Goal: Information Seeking & Learning: Find specific fact

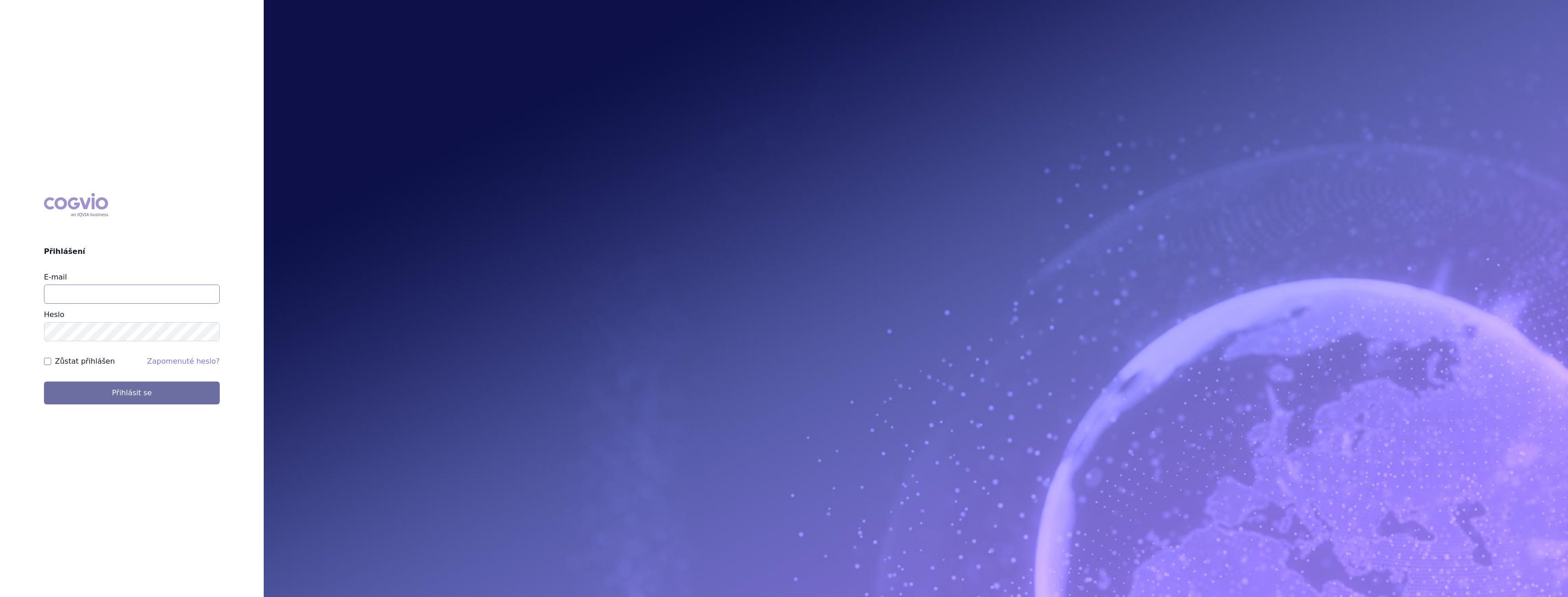
click at [125, 295] on input "E-mail" at bounding box center [132, 294] width 176 height 19
type input "[PERSON_NAME][EMAIL_ADDRESS][PERSON_NAME][DOMAIN_NAME]"
click at [166, 396] on button "Přihlásit se" at bounding box center [132, 393] width 176 height 23
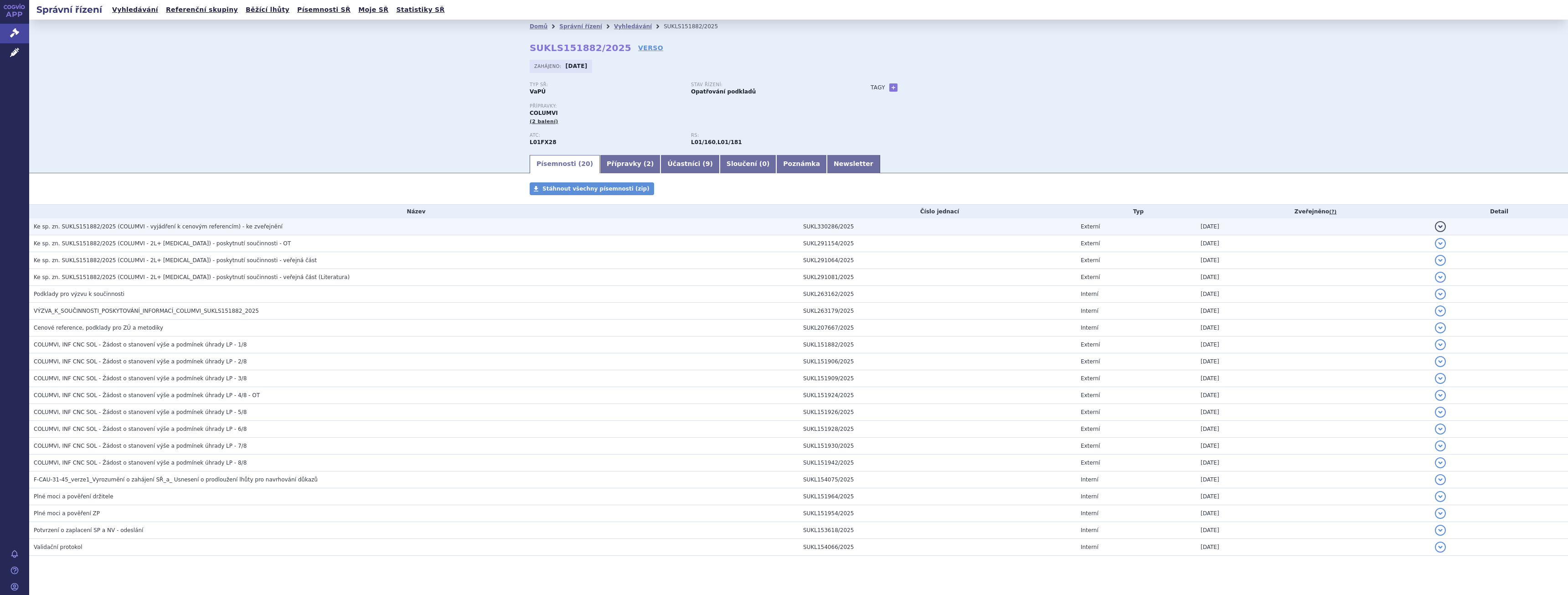
click at [166, 228] on span "Ke sp. zn. SUKLS151882/2025 (COLUMVI - vyjádření k cenovým referencím) - ke zve…" at bounding box center [158, 227] width 249 height 6
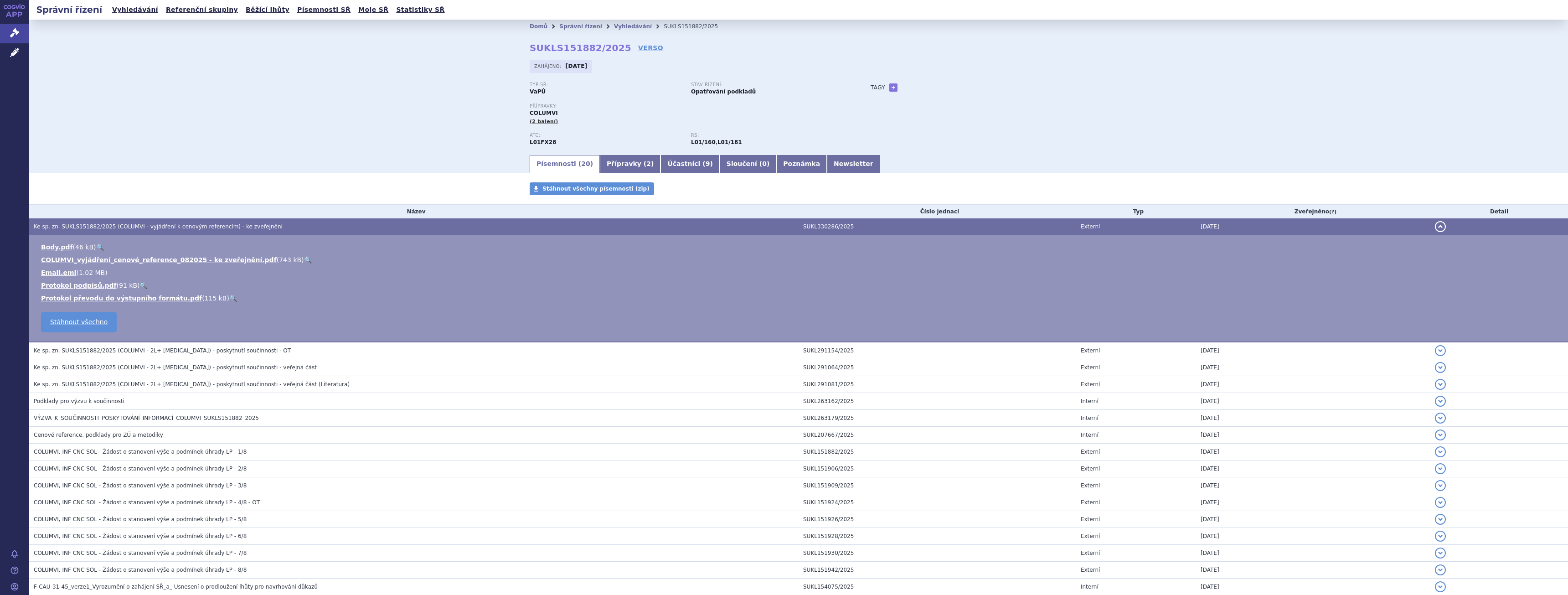
click at [304, 261] on link "🔍" at bounding box center [307, 260] width 8 height 7
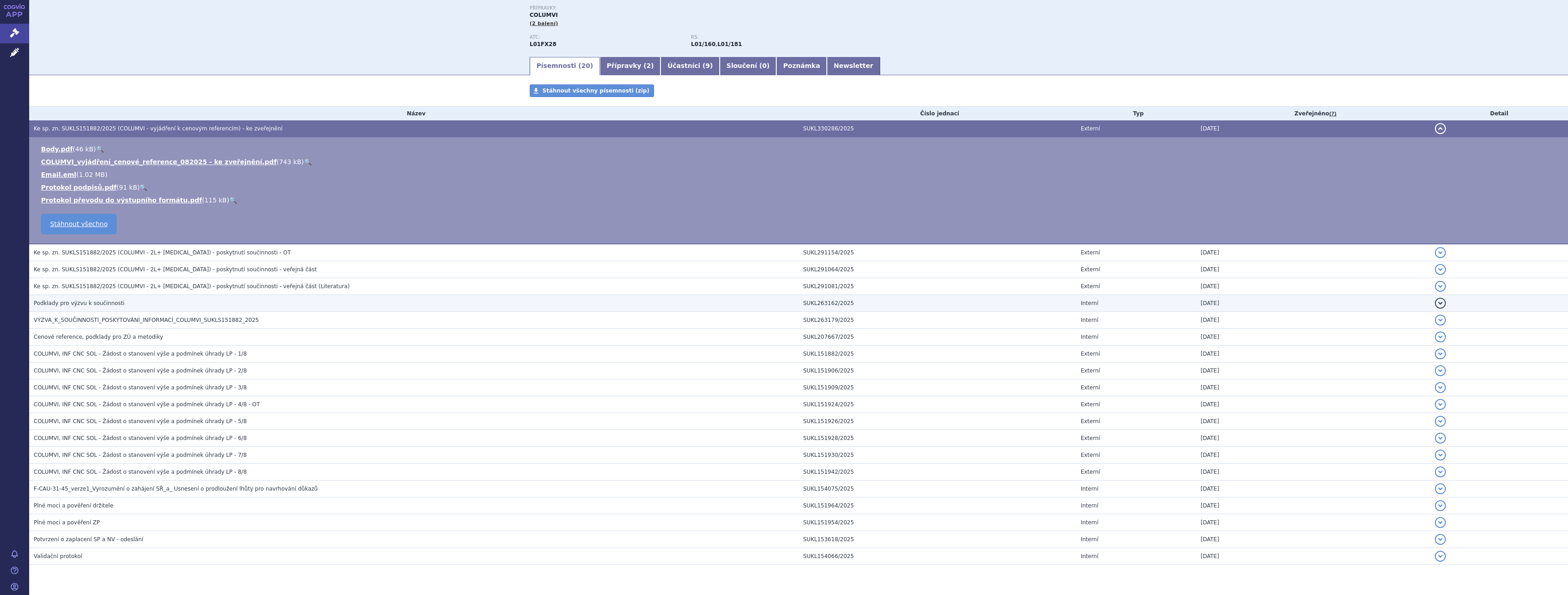
scroll to position [122, 0]
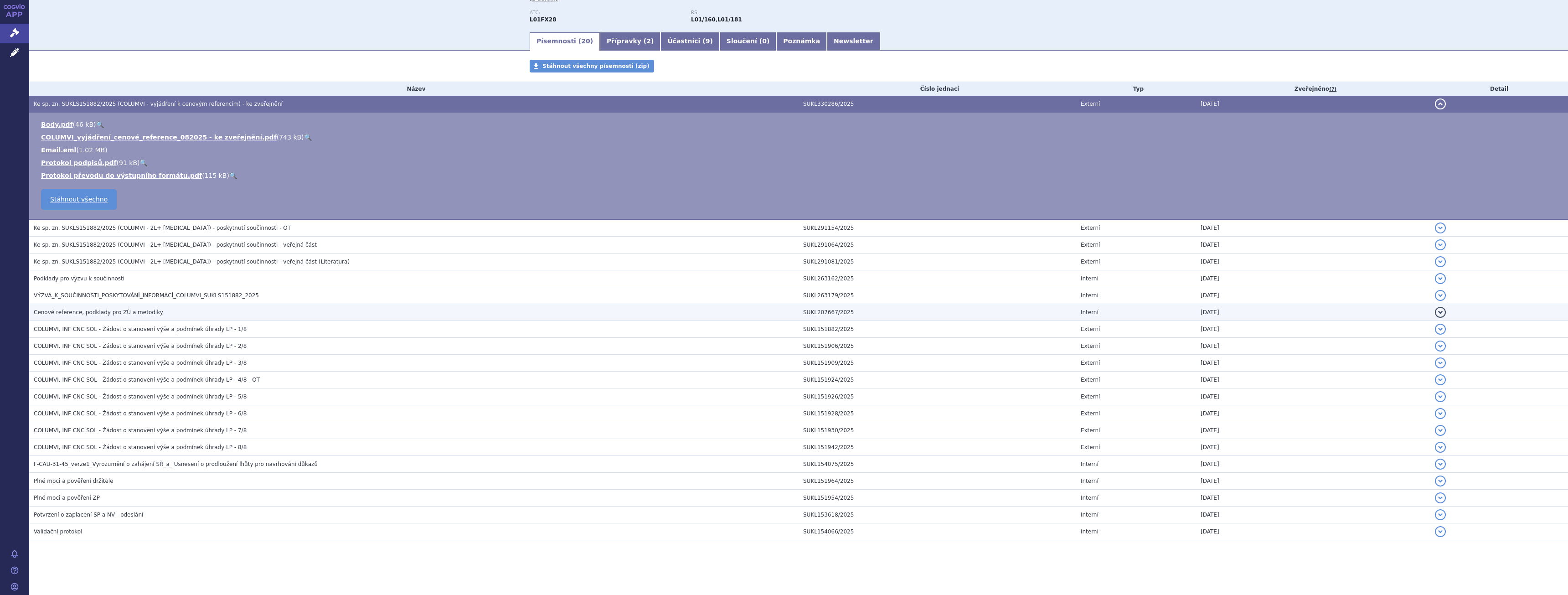
click at [359, 306] on td "Cenové reference, podklady pro ZÚ a metodiky" at bounding box center [414, 312] width 769 height 17
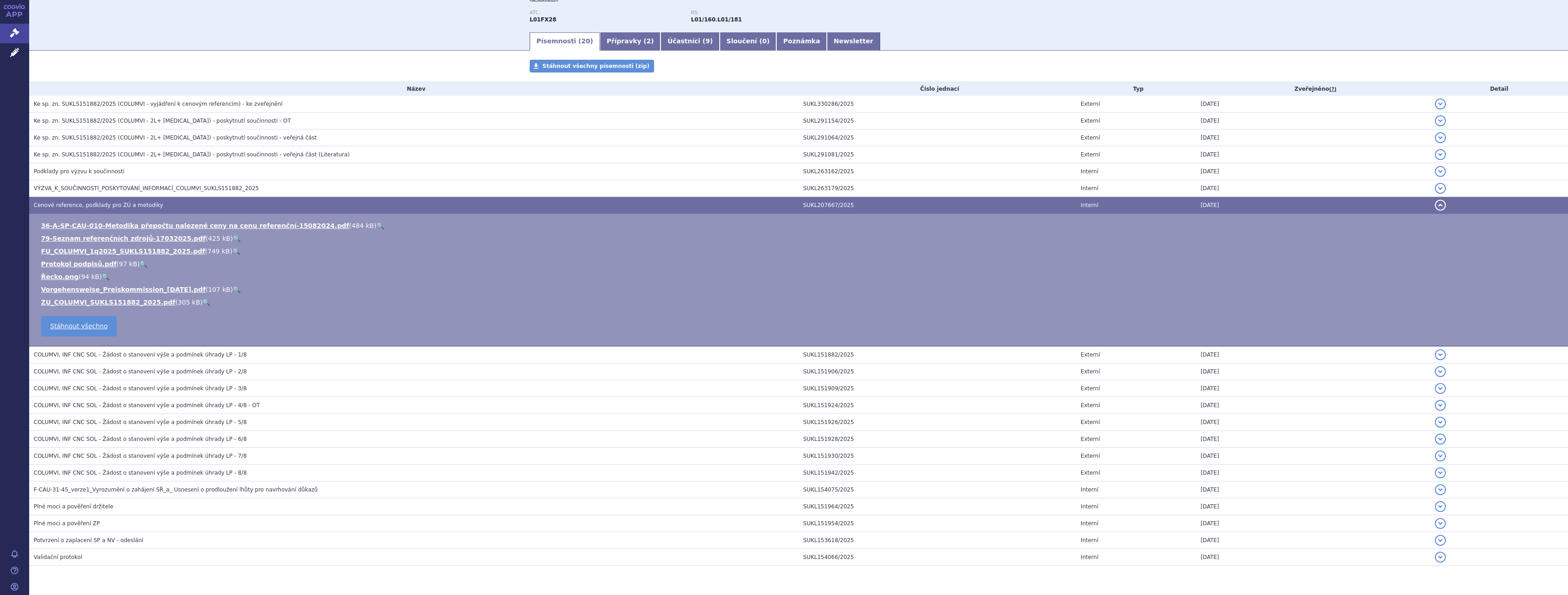
click at [202, 301] on link "🔍" at bounding box center [206, 302] width 8 height 7
click at [217, 345] on td "36-A-SP-CAU-010-Metodika přepočtu nalezené ceny na cenu referenční-15082024.pdf…" at bounding box center [799, 280] width 1539 height 133
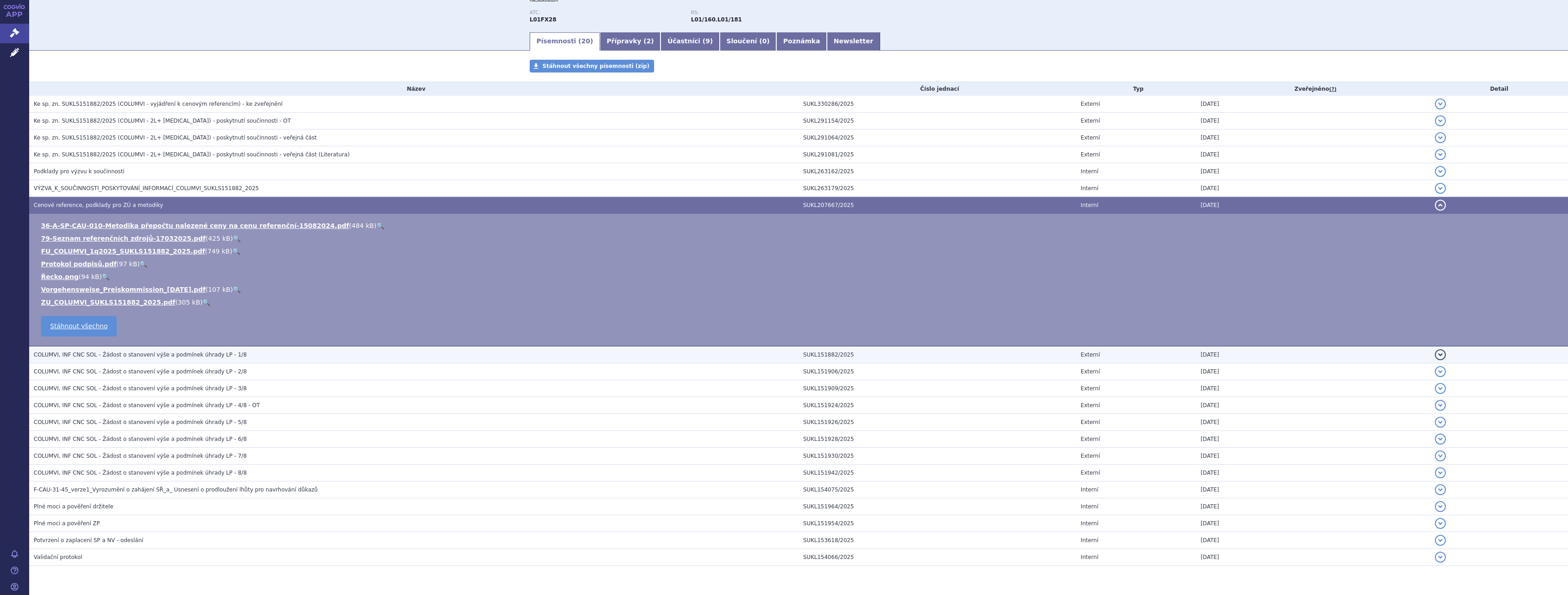
click at [217, 349] on td "COLUMVI, INF CNC SOL - Žádost o stanovení výše a podmínek úhrady LP - 1/8" at bounding box center [414, 354] width 769 height 17
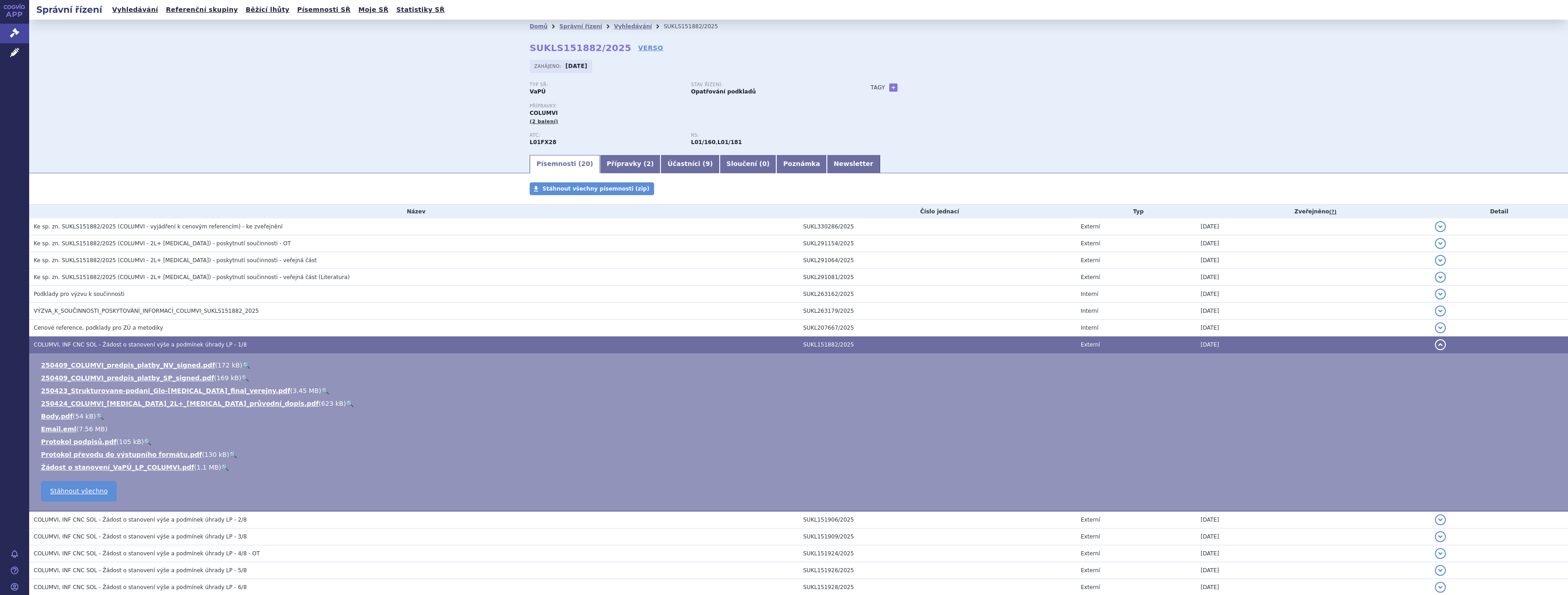
scroll to position [46, 0]
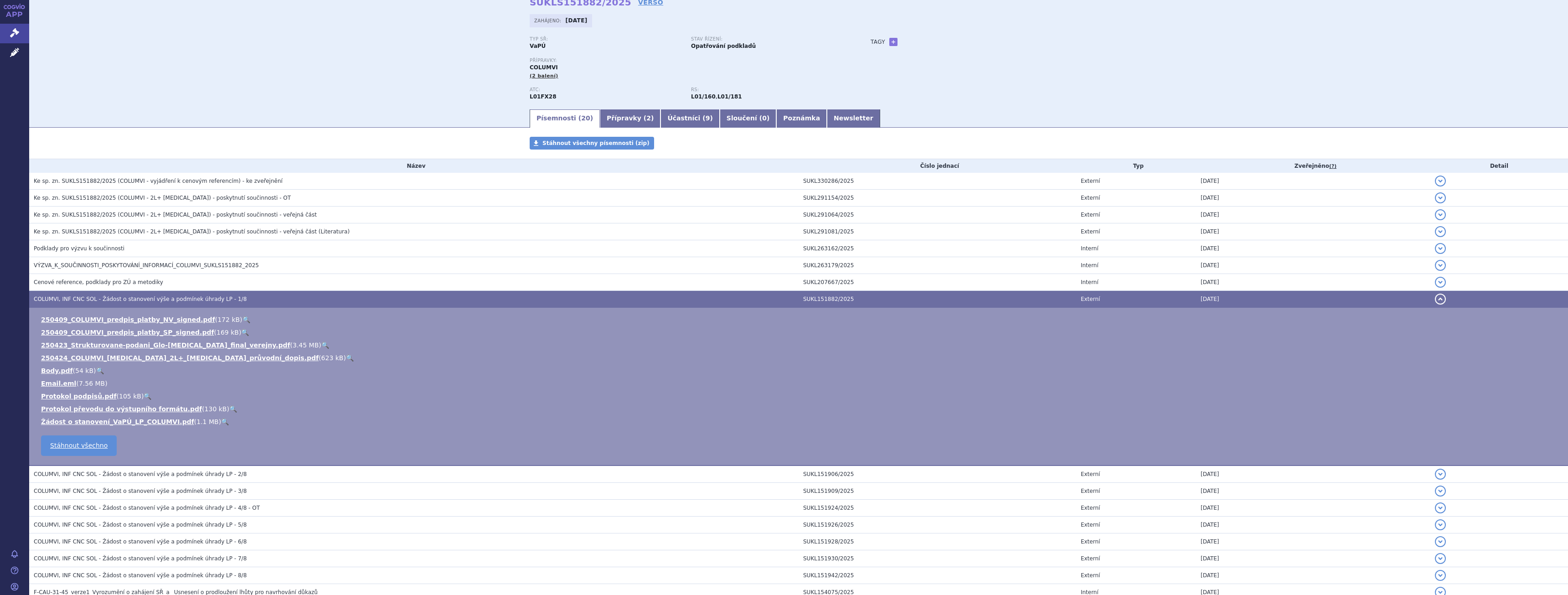
click at [321, 342] on link "🔍" at bounding box center [325, 345] width 8 height 7
click at [112, 276] on td "Cenové reference, podklady pro ZÚ a metodiky" at bounding box center [414, 283] width 769 height 17
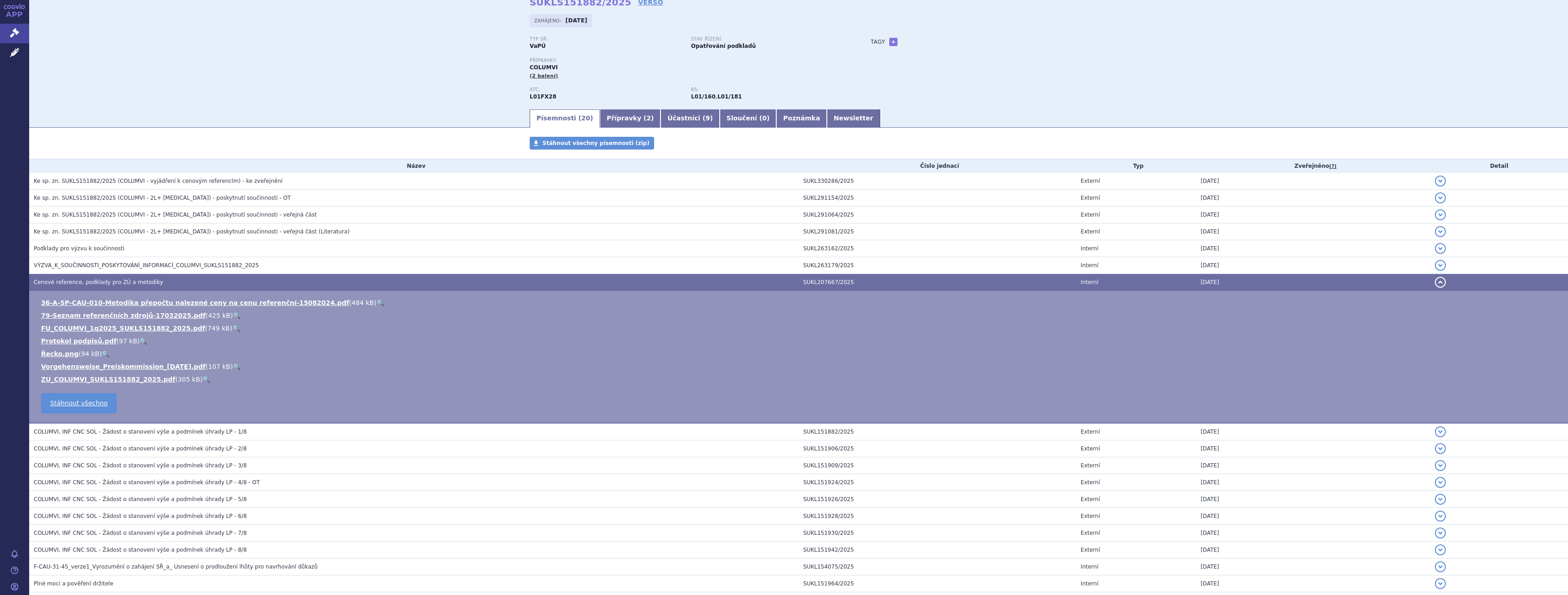
click at [233, 329] on link "🔍" at bounding box center [236, 328] width 8 height 7
click at [233, 328] on link "🔍" at bounding box center [236, 328] width 8 height 7
click at [202, 379] on link "🔍" at bounding box center [206, 379] width 8 height 7
